Goal: Information Seeking & Learning: Check status

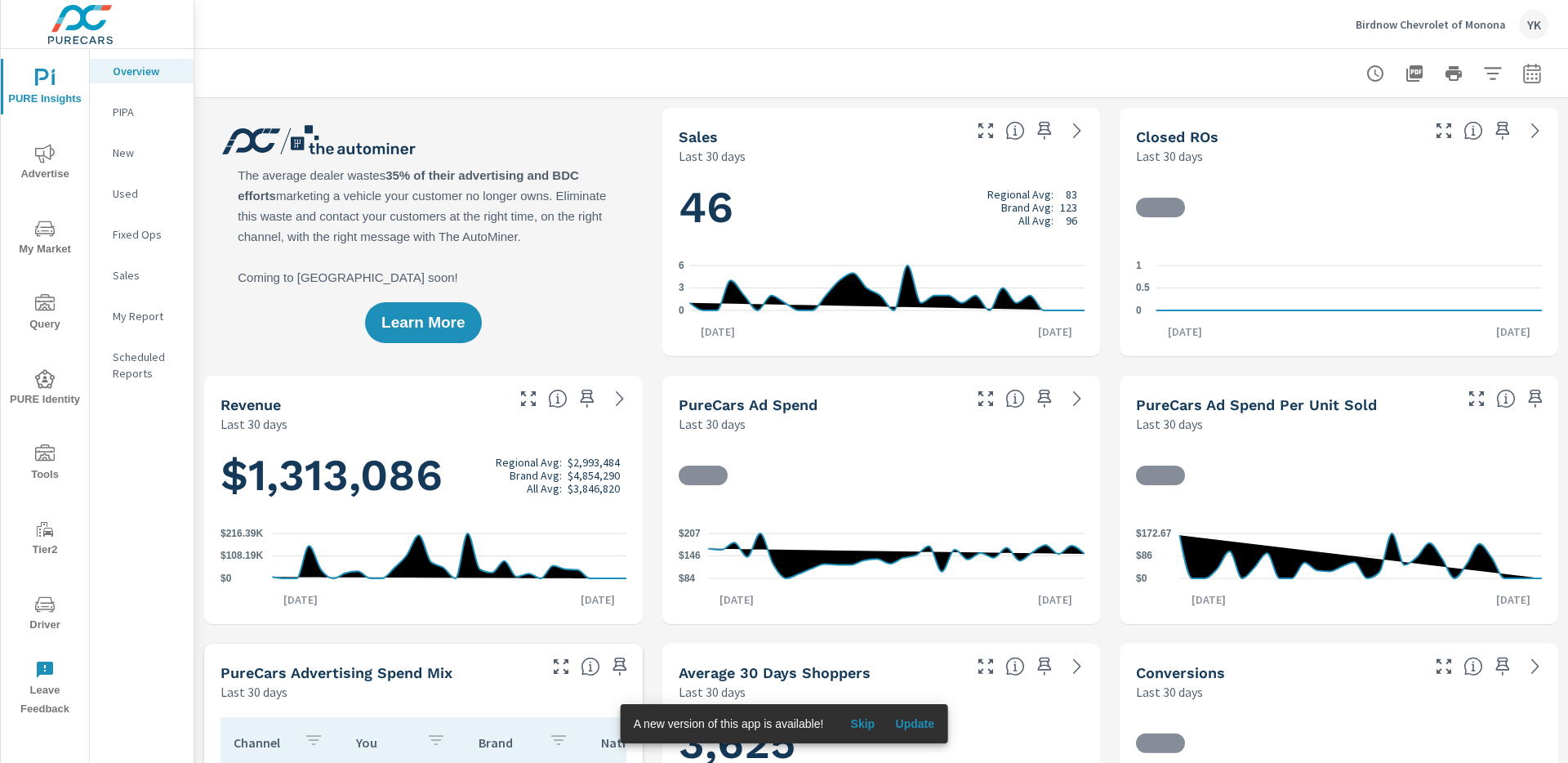
click at [46, 174] on span "Advertise" at bounding box center [45, 164] width 78 height 40
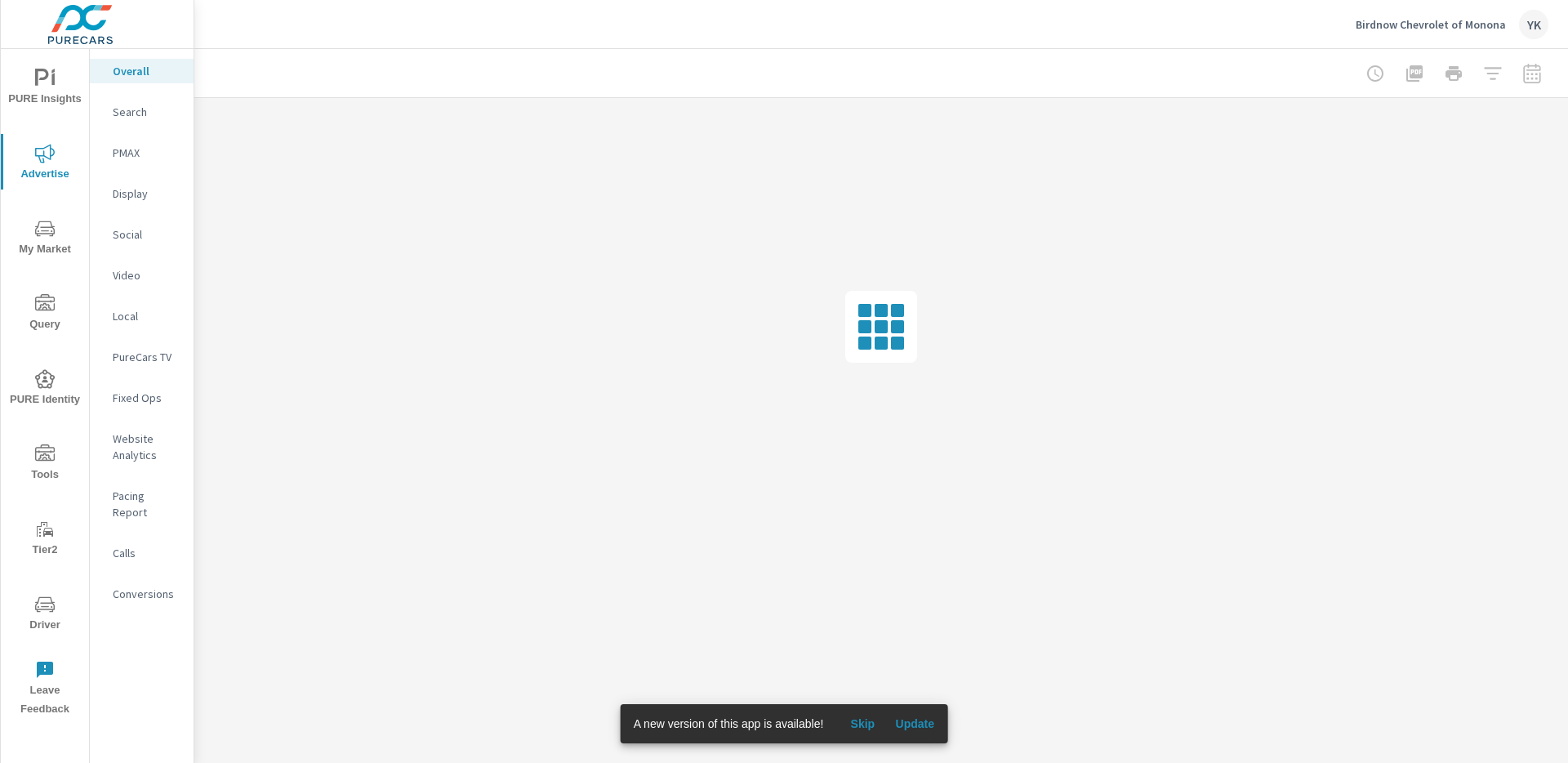
click at [133, 240] on p "Social" at bounding box center [146, 234] width 68 height 17
click at [917, 723] on span "Update" at bounding box center [915, 724] width 39 height 15
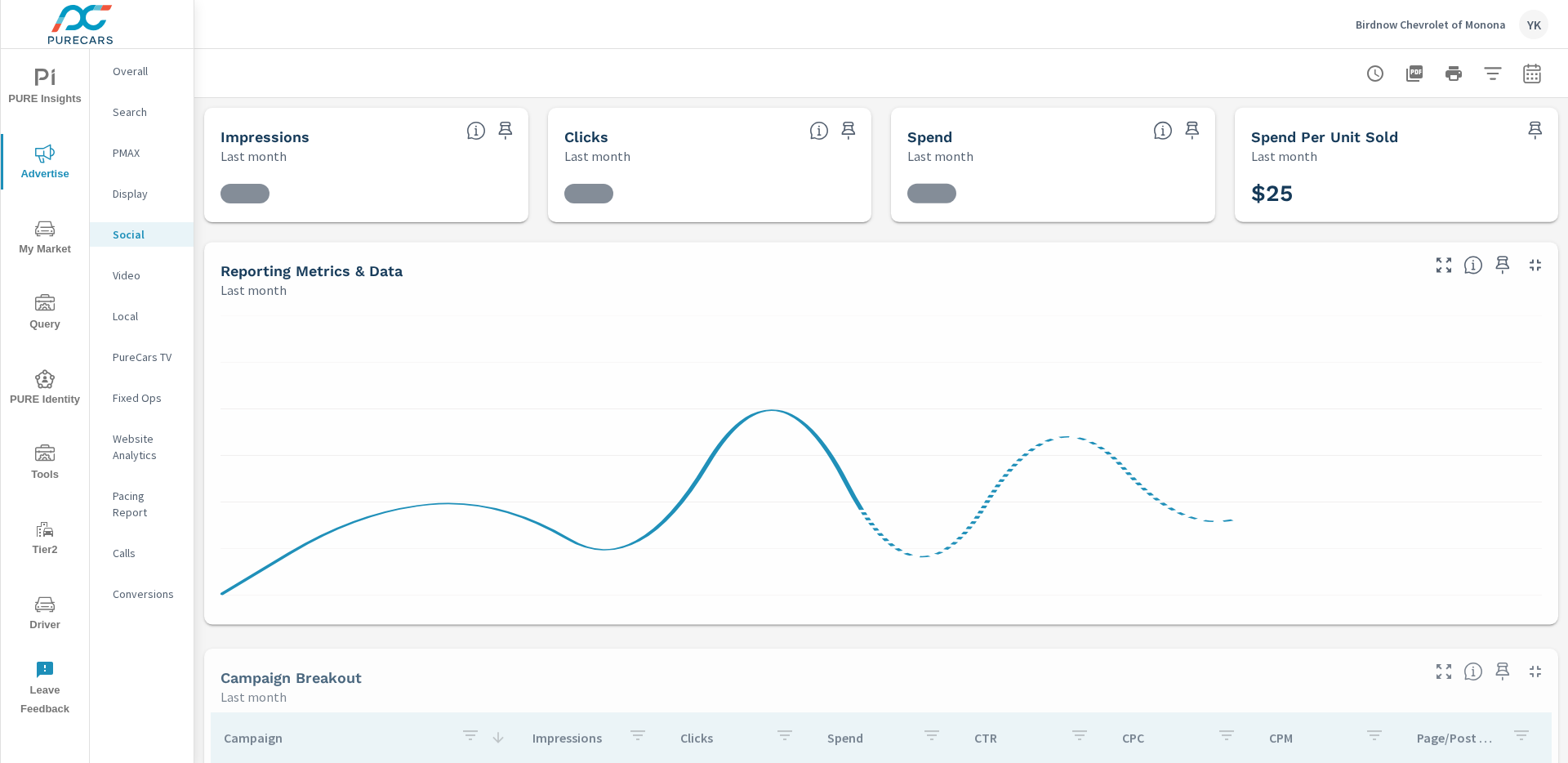
scroll to position [119, 0]
click at [1548, 67] on div at bounding box center [1455, 73] width 190 height 33
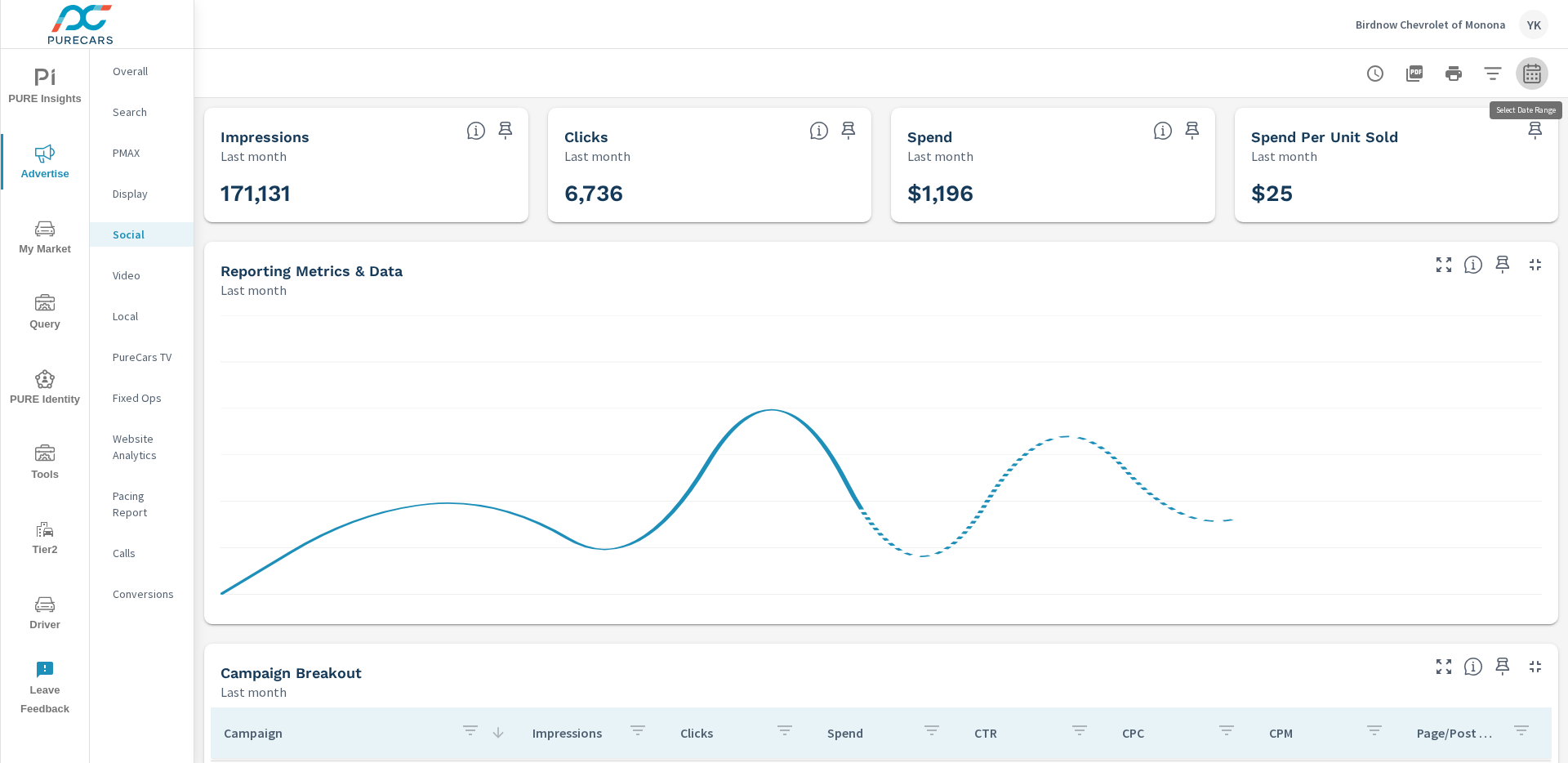
click at [1530, 84] on button "button" at bounding box center [1532, 73] width 33 height 33
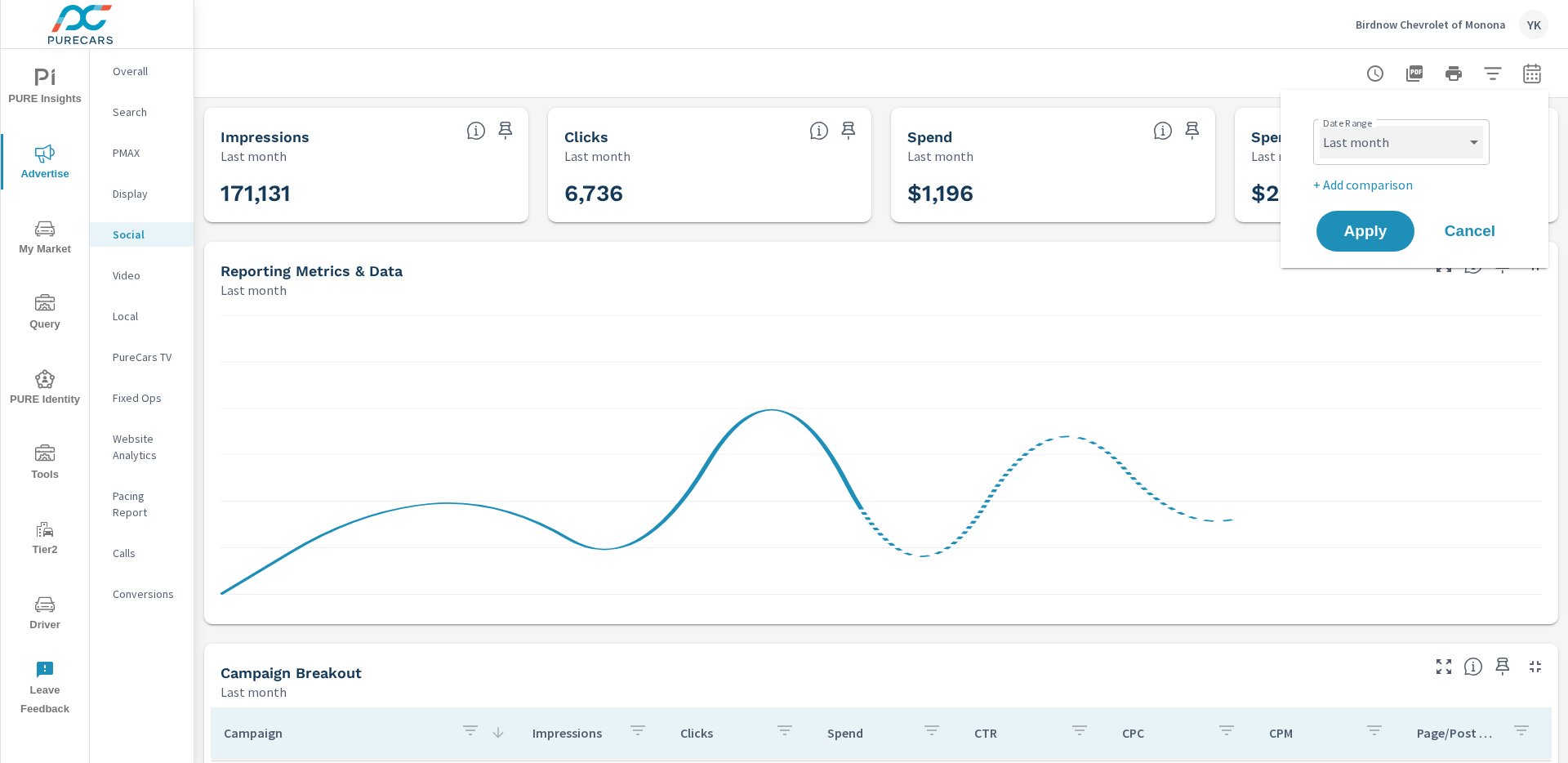
click at [1425, 147] on select "Custom Yesterday Last week Last 7 days Last 14 days Last 30 days Last 45 days L…" at bounding box center [1402, 141] width 164 height 33
click at [1320, 126] on select "Custom Yesterday Last week Last 7 days Last 14 days Last 30 days Last 45 days L…" at bounding box center [1402, 141] width 164 height 33
select select "Month to date"
click at [1367, 225] on span "Apply" at bounding box center [1366, 232] width 67 height 16
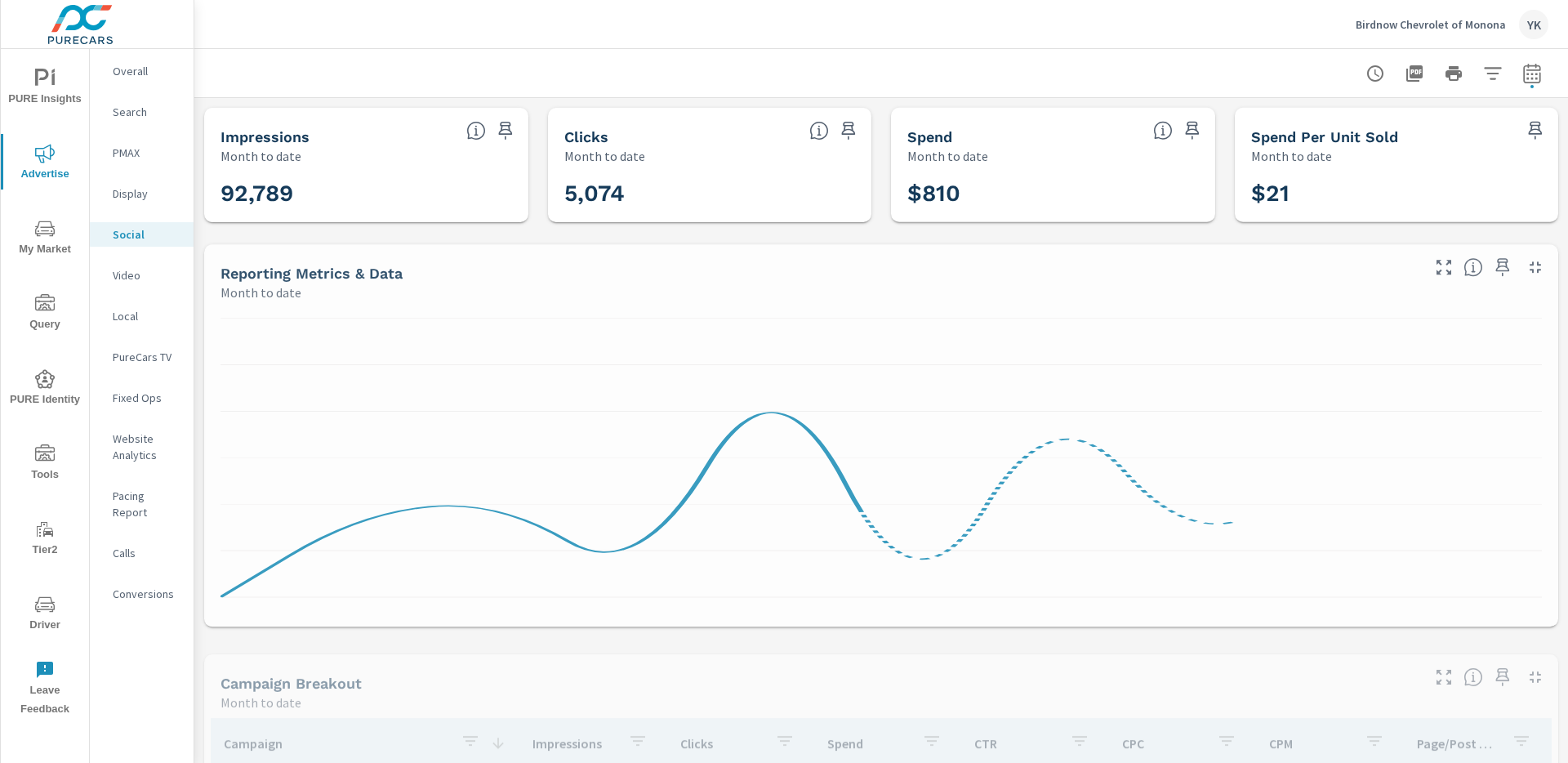
scroll to position [58, 0]
